Goal: Transaction & Acquisition: Obtain resource

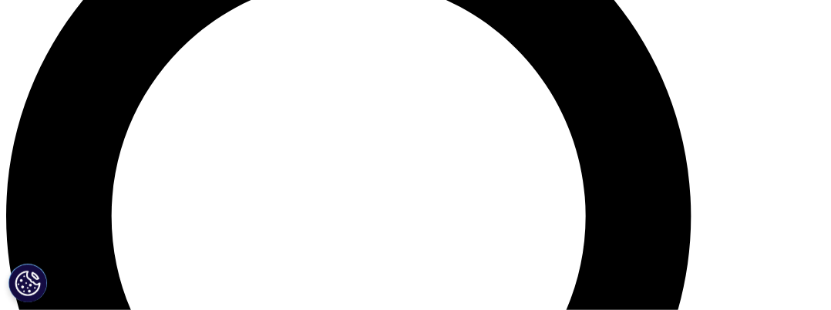
scroll to position [1007, 0]
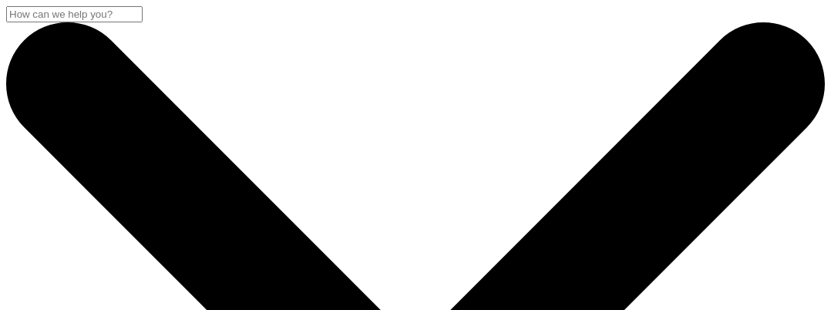
scroll to position [1007, 0]
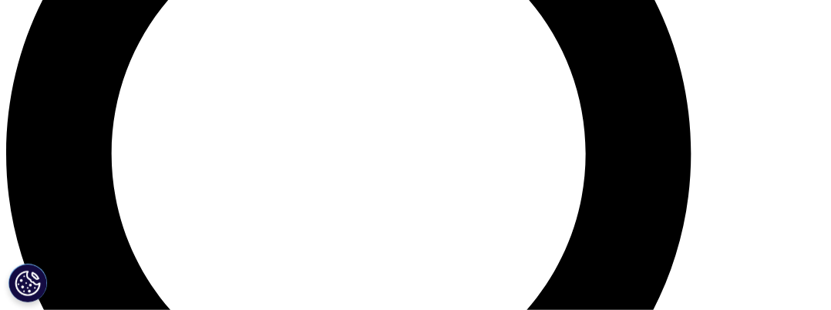
scroll to position [0, 0]
type input "Colin"
type input "Watson"
type input "colinwatson2003@yahoo.co.uk"
select select "[GEOGRAPHIC_DATA]"
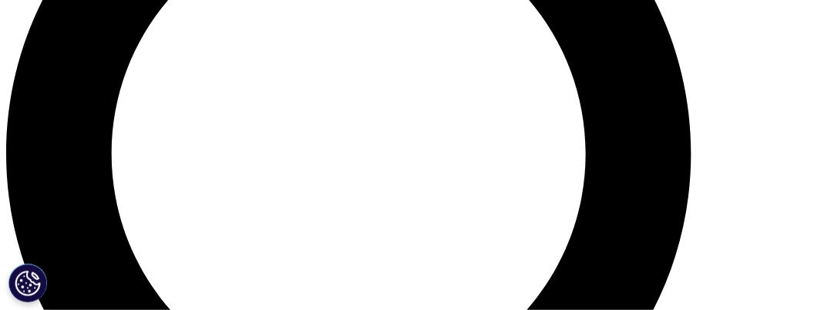
scroll to position [1219, 0]
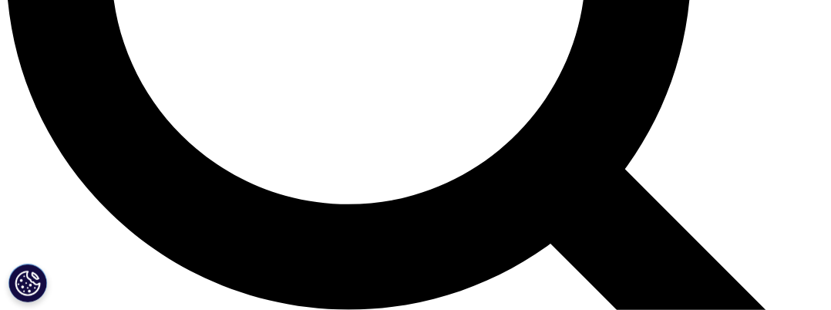
type input "Consultant"
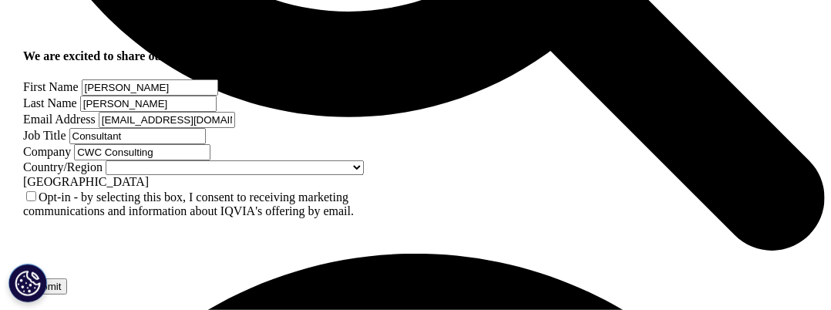
scroll to position [1430, 0]
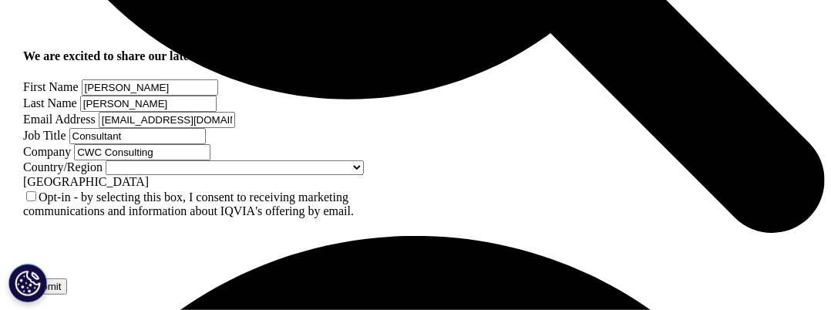
type input "CWC Consulting"
click at [67, 278] on input "Submit" at bounding box center [45, 286] width 44 height 16
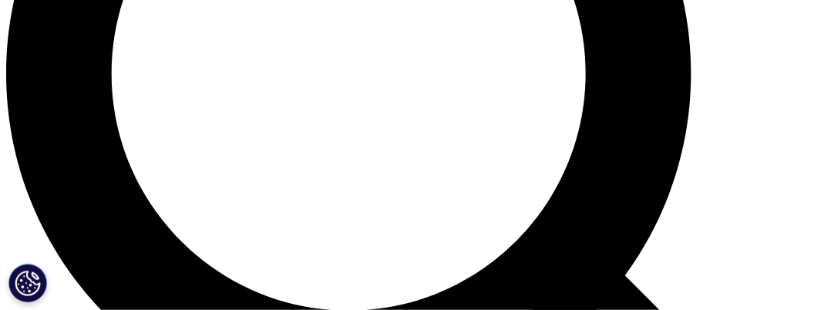
scroll to position [8, 7]
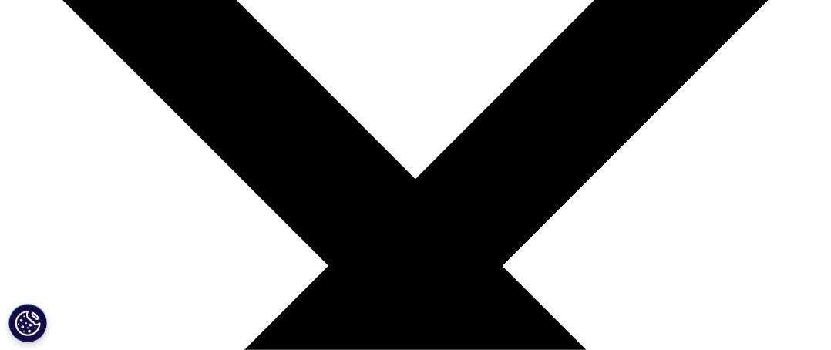
scroll to position [247, 0]
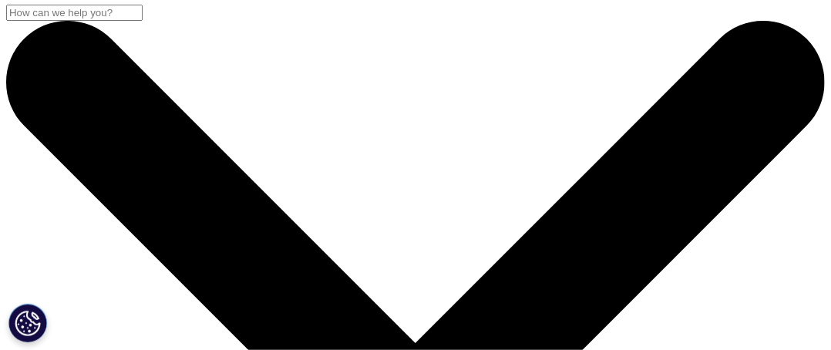
scroll to position [0, 0]
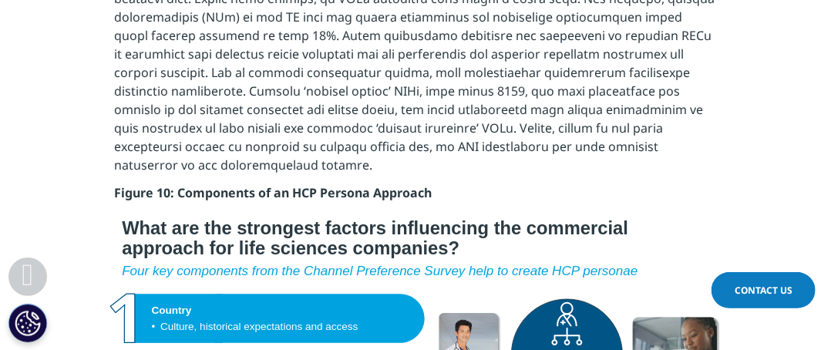
scroll to position [6749, 0]
